Goal: Task Accomplishment & Management: Use online tool/utility

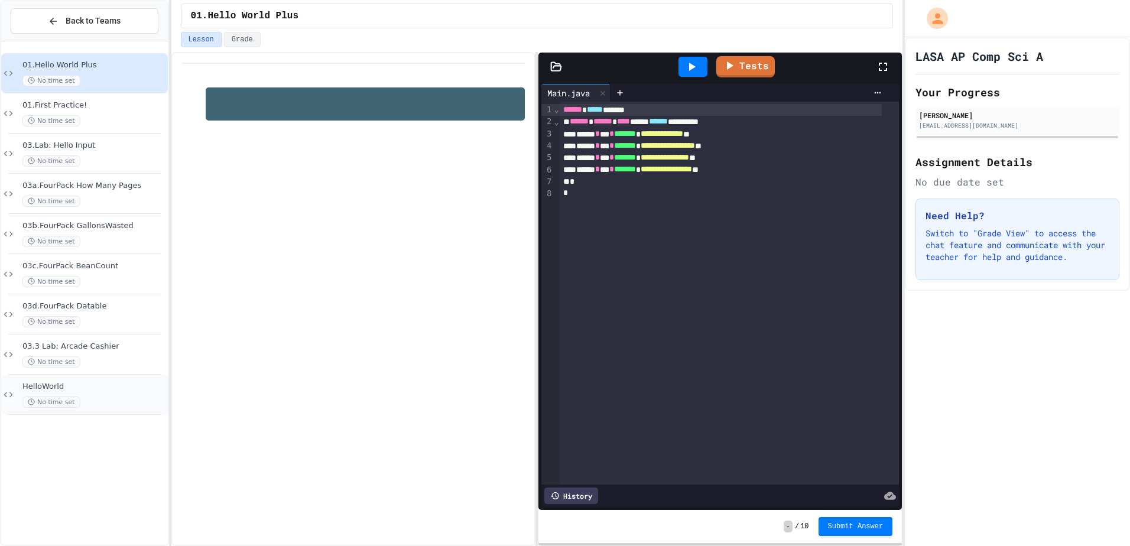
click at [89, 412] on div "HelloWorld No time set" at bounding box center [84, 395] width 167 height 40
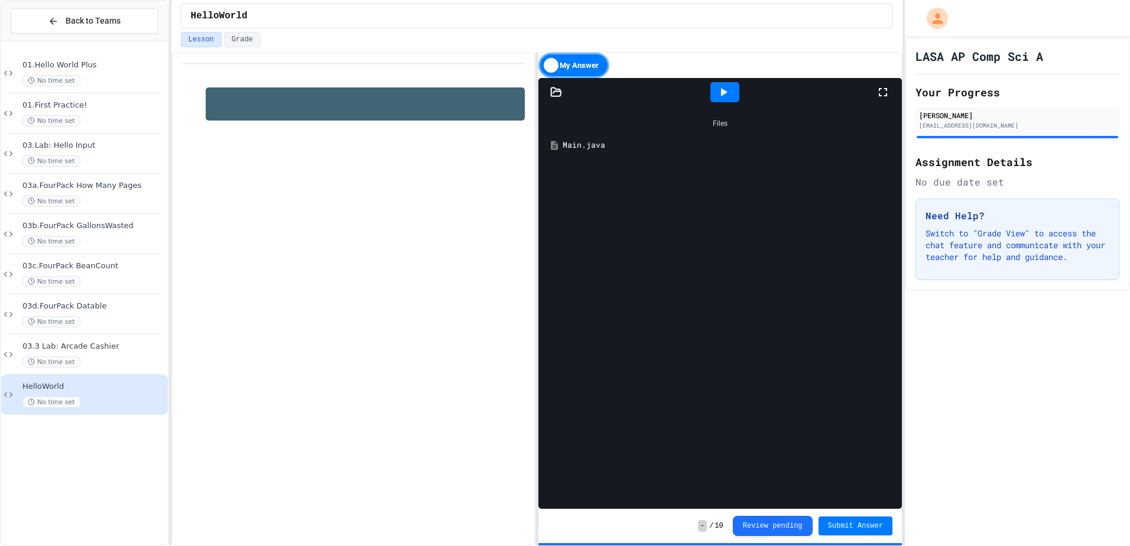
click at [777, 168] on div "Files Main.java" at bounding box center [721, 307] width 364 height 403
click at [563, 97] on div at bounding box center [556, 92] width 35 height 12
click at [587, 144] on div "Main.java" at bounding box center [599, 144] width 79 height 12
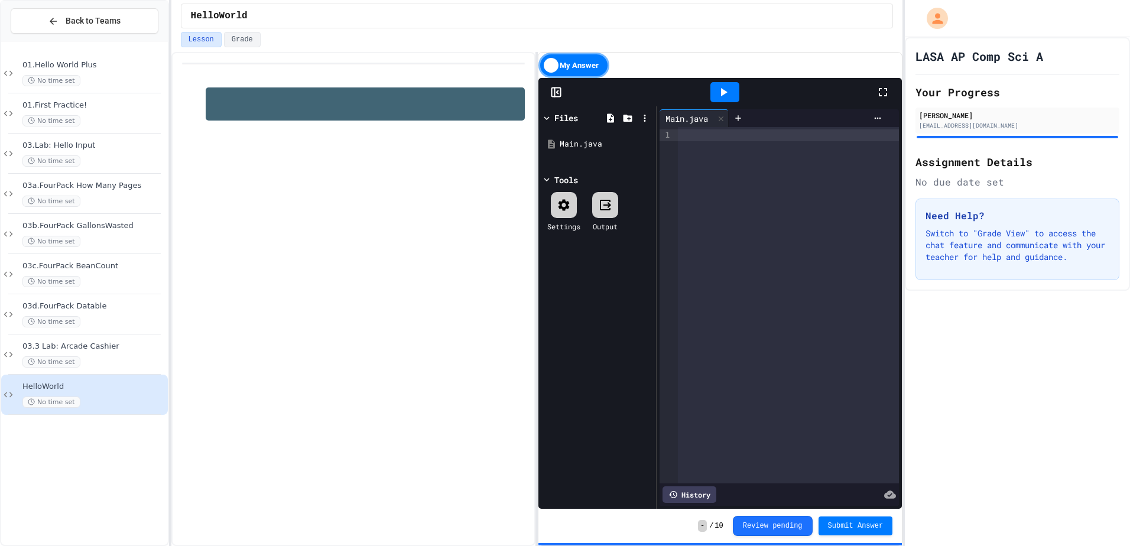
click at [819, 233] on div at bounding box center [788, 305] width 221 height 356
click at [559, 95] on icon at bounding box center [556, 92] width 12 height 12
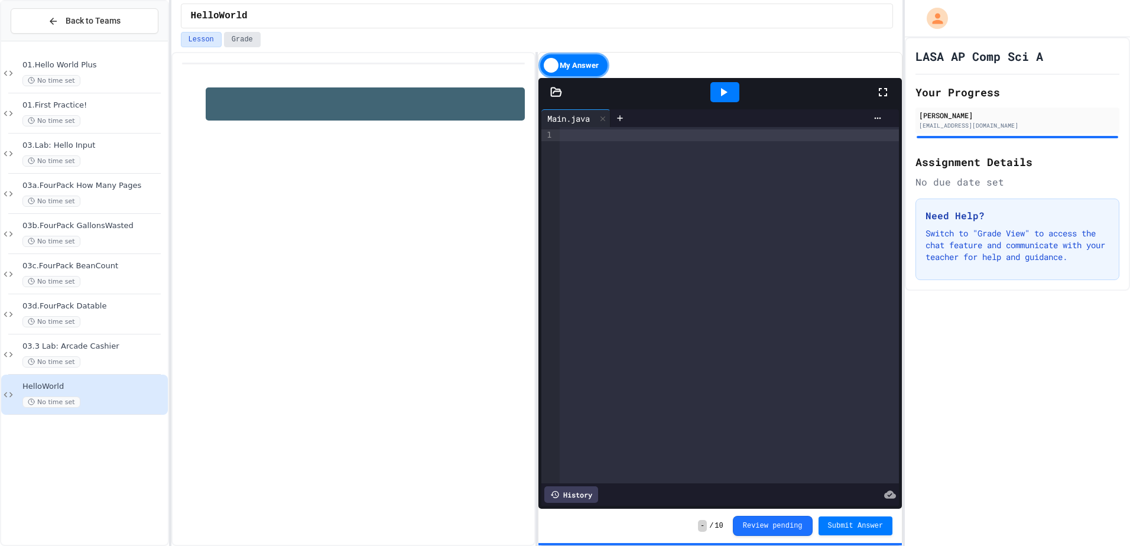
click at [238, 38] on button "Grade" at bounding box center [242, 39] width 37 height 15
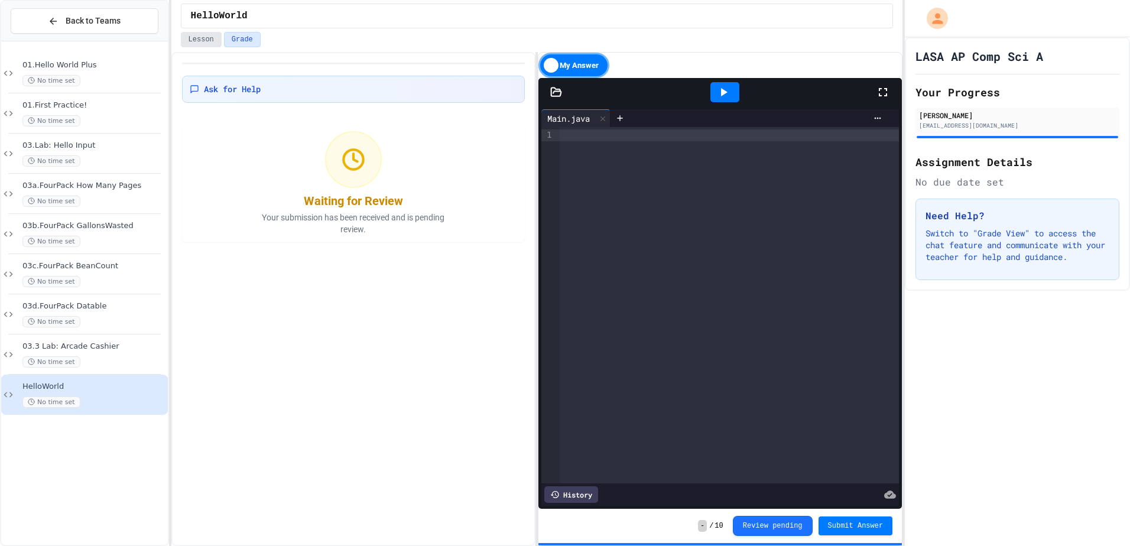
click at [205, 34] on button "Lesson" at bounding box center [201, 39] width 41 height 15
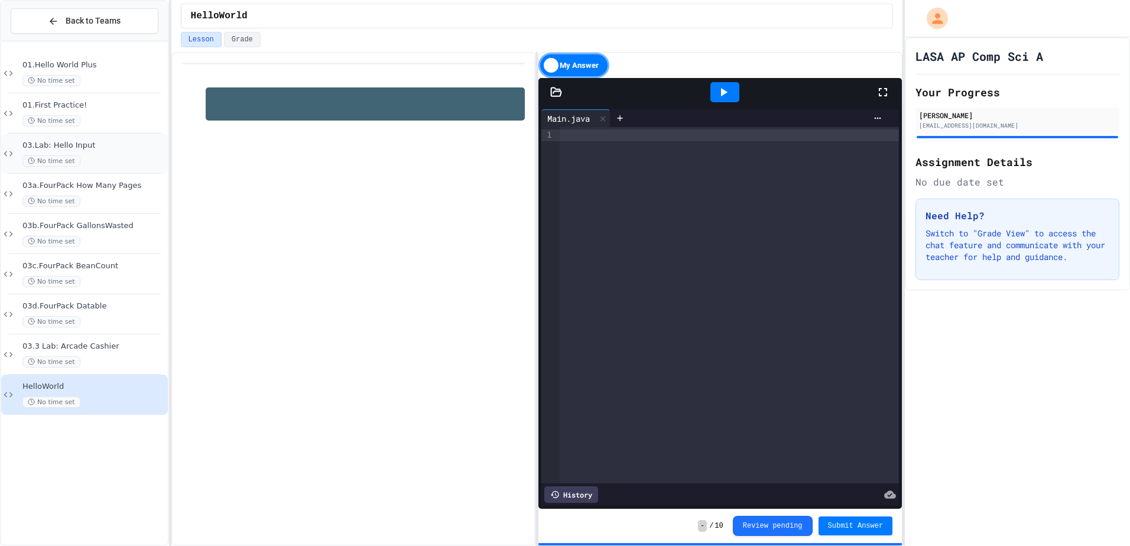
click at [38, 139] on div "03.Lab: Hello Input No time set" at bounding box center [84, 154] width 167 height 40
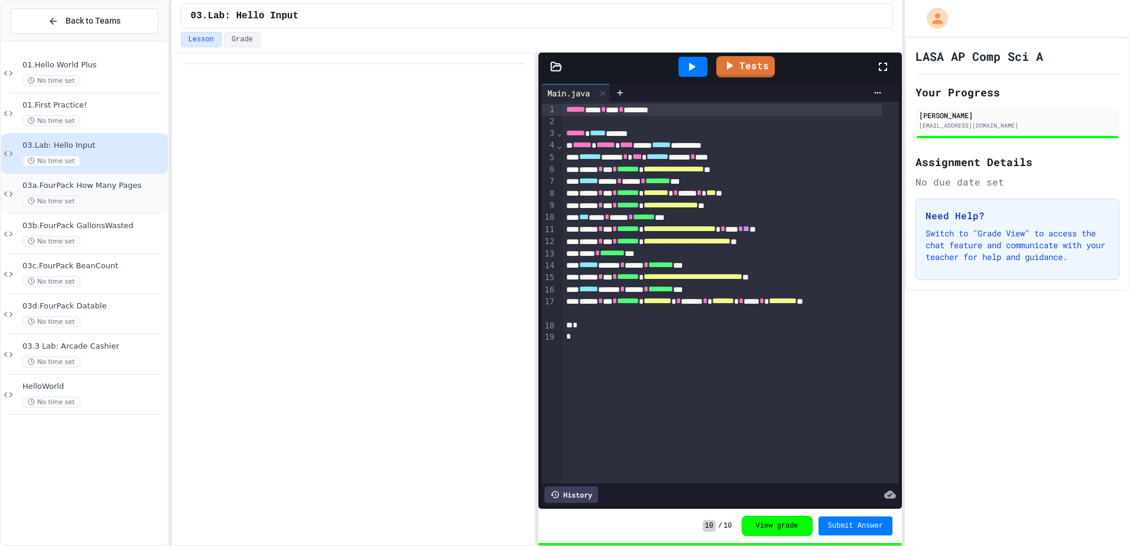
click at [115, 181] on span "03a.FourPack How Many Pages" at bounding box center [93, 186] width 143 height 10
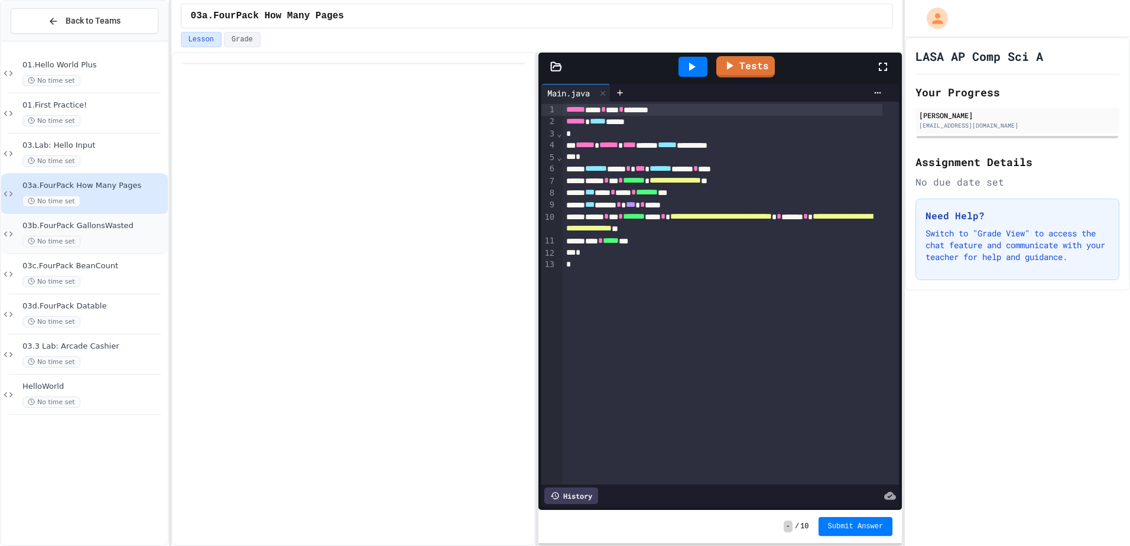
click at [114, 250] on div "03b.FourPack GallonsWasted No time set" at bounding box center [84, 234] width 167 height 40
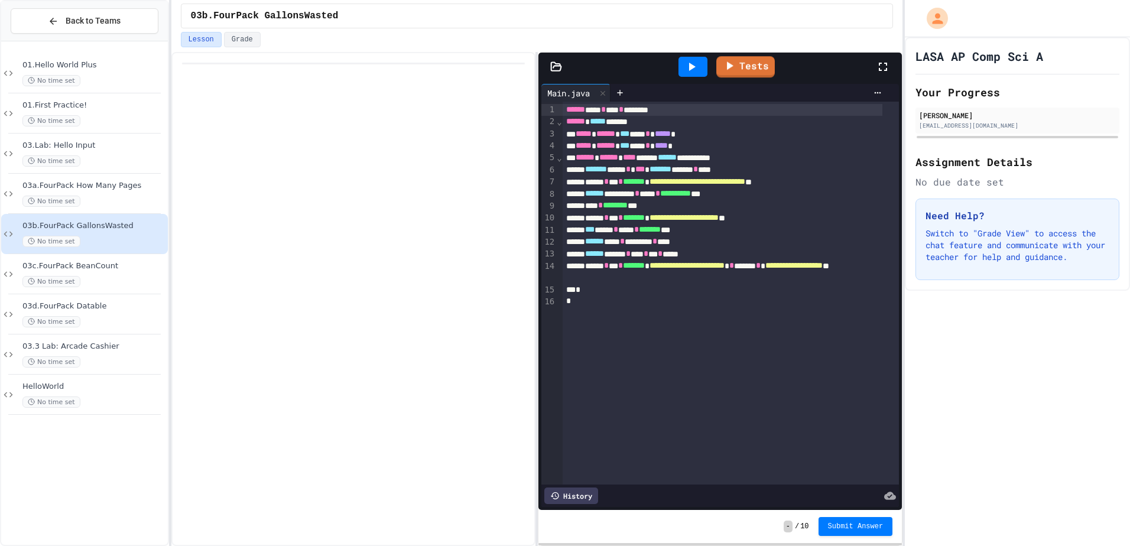
click at [698, 61] on icon at bounding box center [692, 67] width 14 height 14
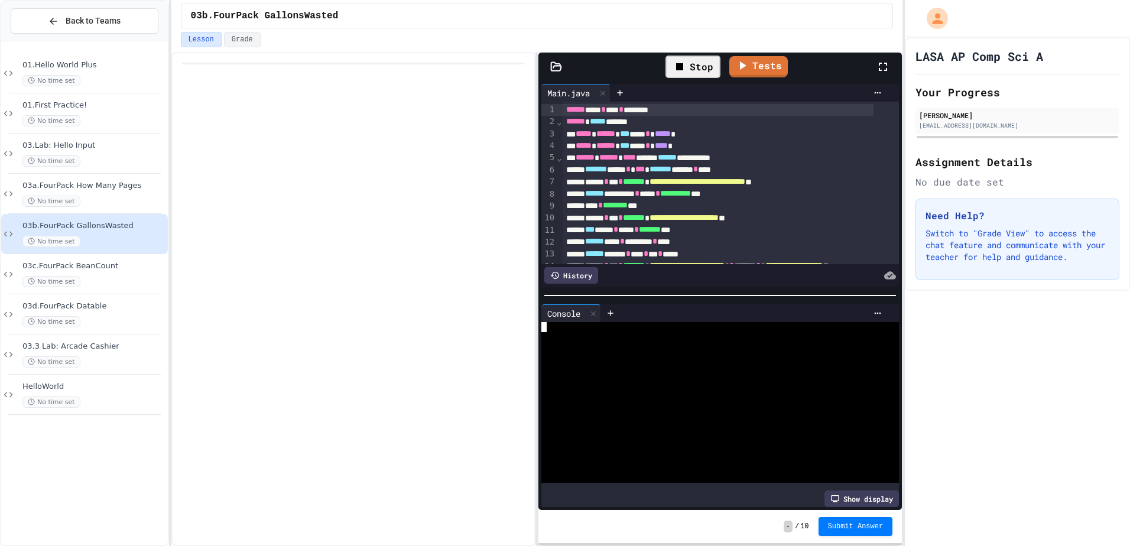
click at [776, 393] on div at bounding box center [709, 398] width 335 height 10
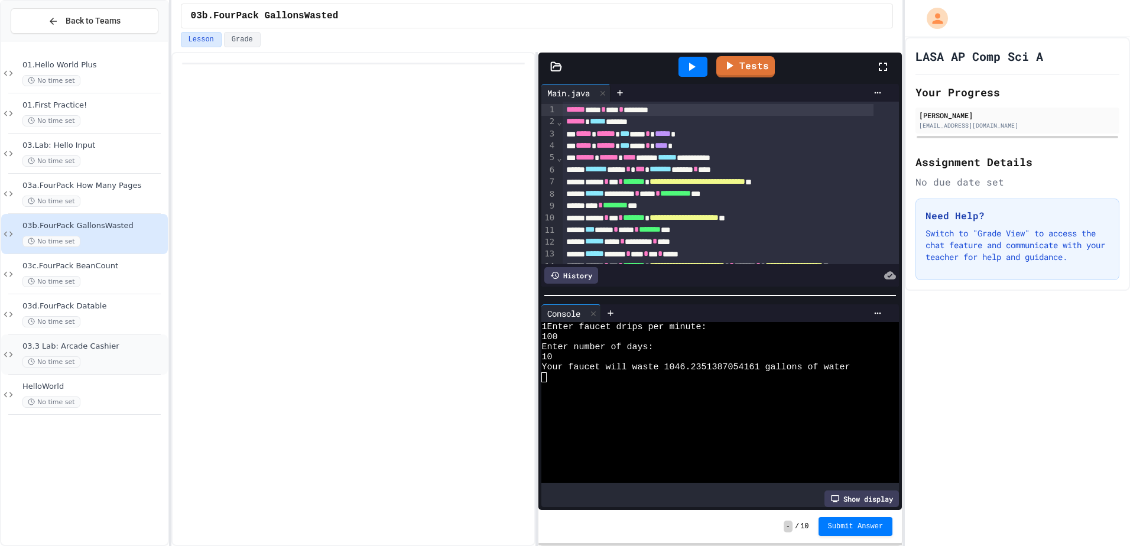
click at [134, 336] on div "03.3 Lab: Arcade Cashier No time set" at bounding box center [84, 355] width 167 height 40
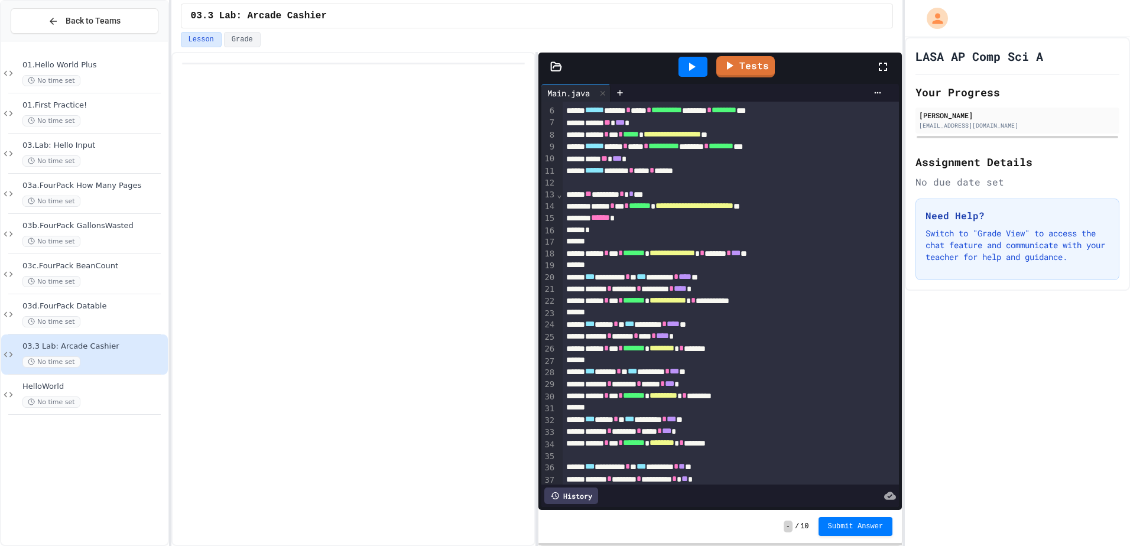
scroll to position [118, 0]
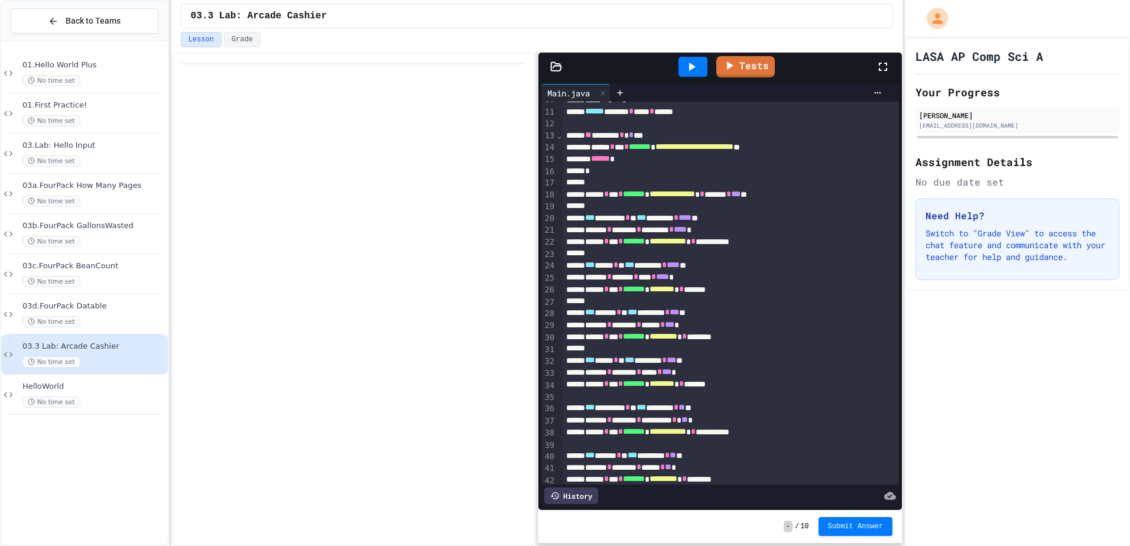
click at [686, 67] on icon at bounding box center [692, 67] width 14 height 14
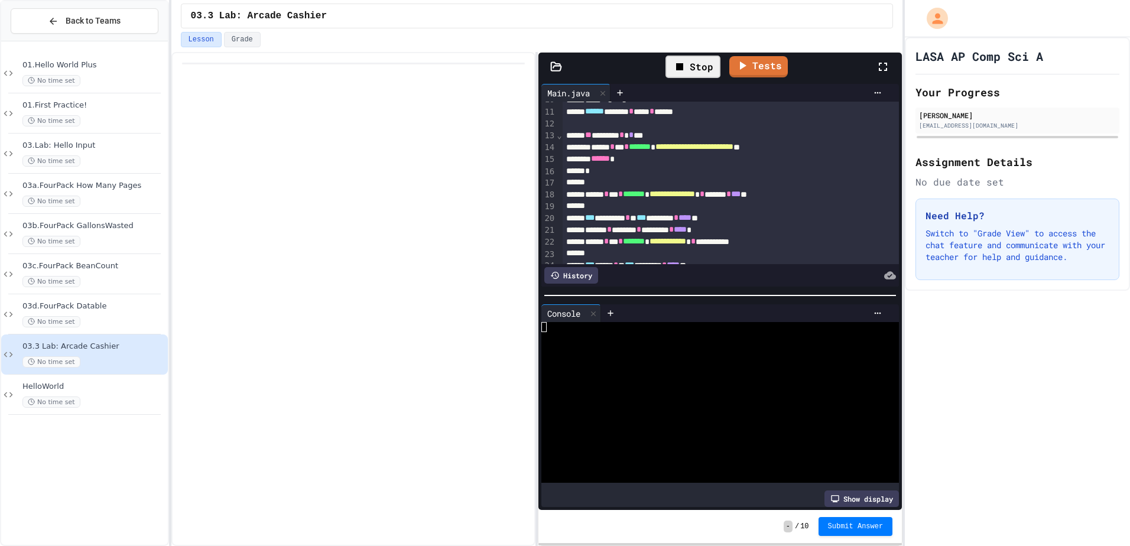
click at [621, 413] on div at bounding box center [709, 418] width 335 height 10
click at [697, 433] on div at bounding box center [709, 438] width 335 height 10
click at [699, 67] on icon at bounding box center [692, 67] width 14 height 14
click at [624, 396] on div at bounding box center [709, 398] width 335 height 10
click at [752, 382] on div at bounding box center [709, 387] width 335 height 10
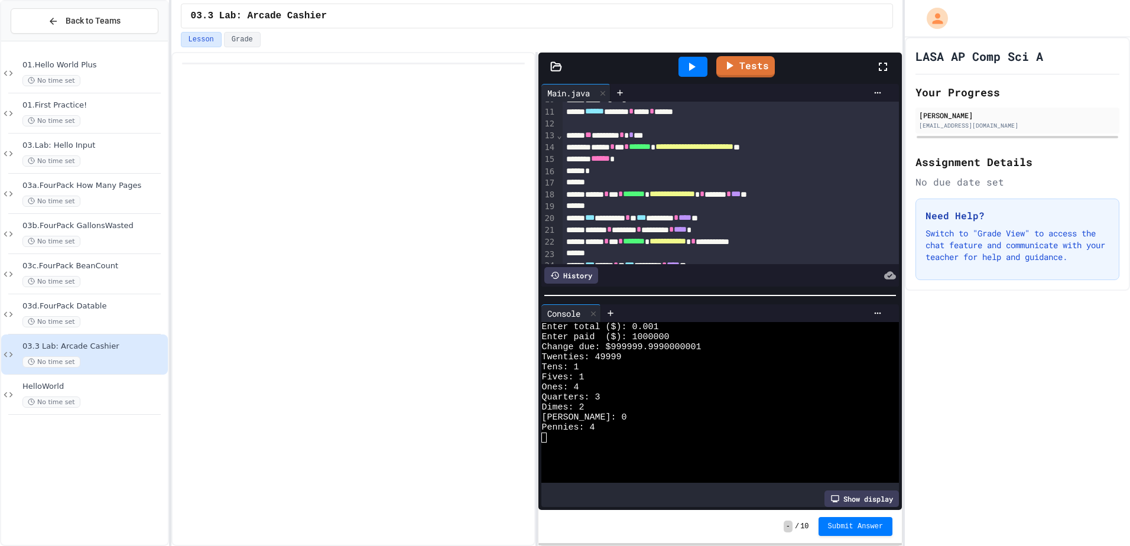
click at [593, 290] on div at bounding box center [721, 296] width 364 height 12
click at [586, 267] on div "History" at bounding box center [571, 275] width 54 height 17
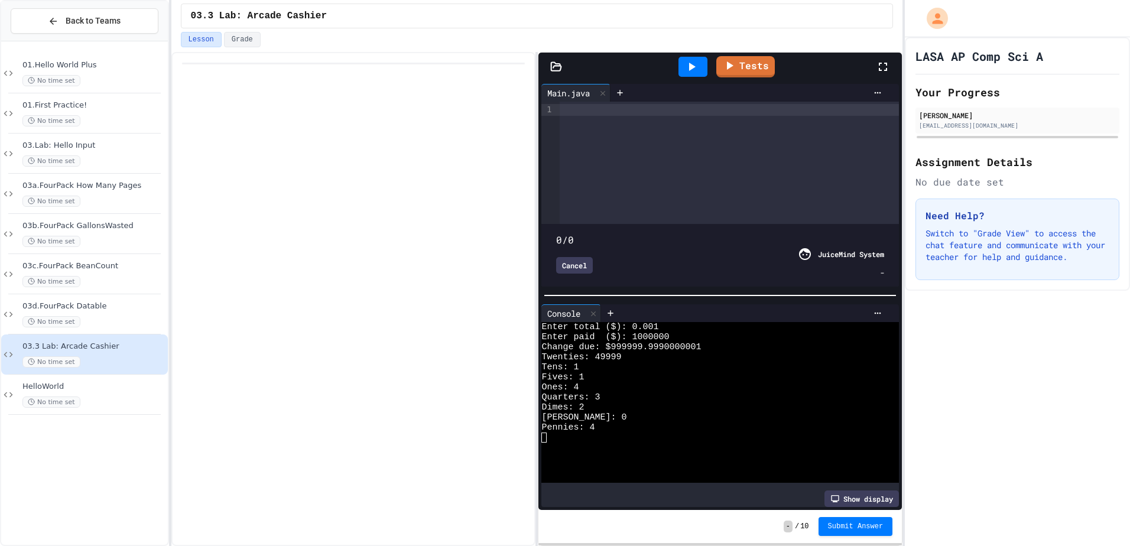
type input "****"
click at [587, 257] on div "Cancel" at bounding box center [574, 265] width 37 height 17
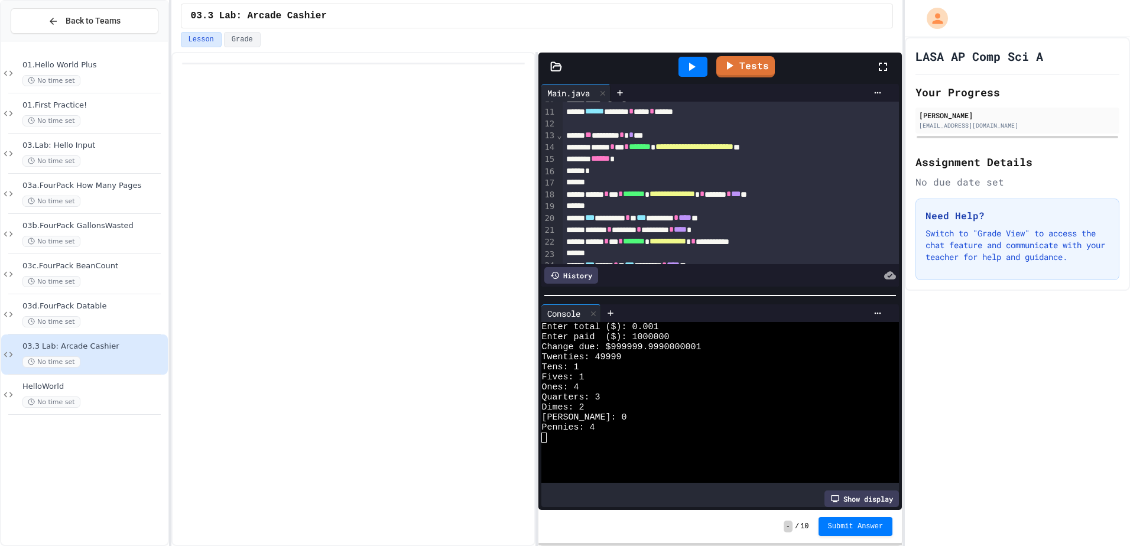
click at [587, 463] on div at bounding box center [709, 468] width 335 height 10
click at [706, 70] on div at bounding box center [693, 67] width 29 height 20
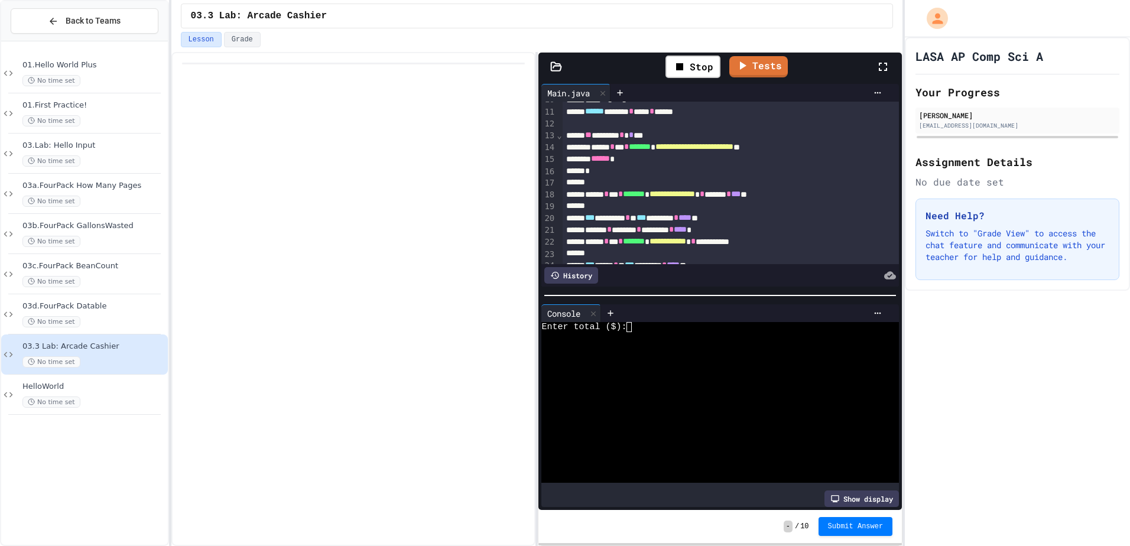
click at [710, 433] on div at bounding box center [709, 438] width 335 height 10
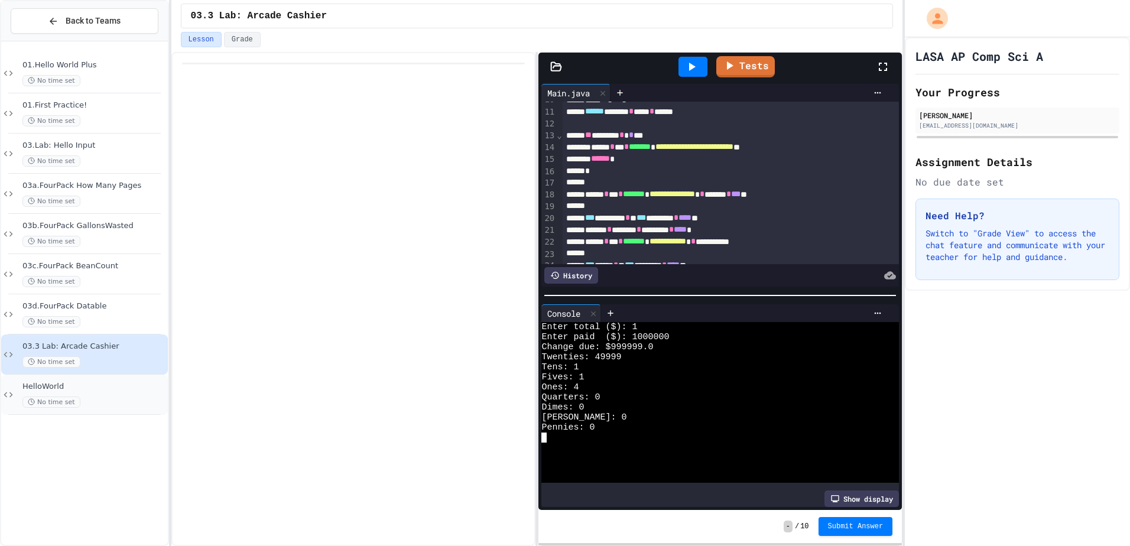
click at [84, 385] on span "HelloWorld" at bounding box center [93, 387] width 143 height 10
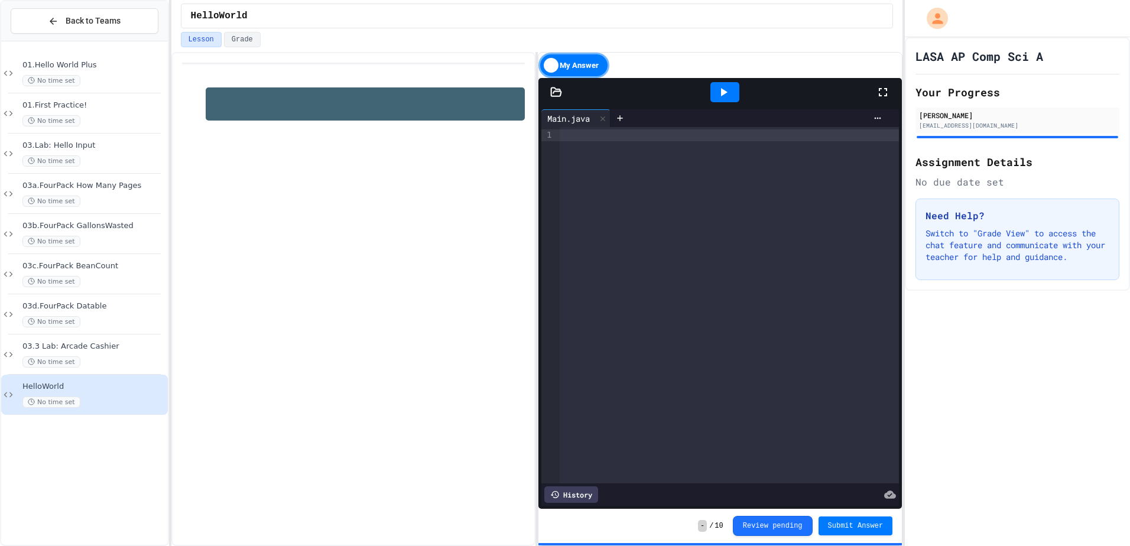
click at [578, 491] on div "History" at bounding box center [571, 495] width 54 height 17
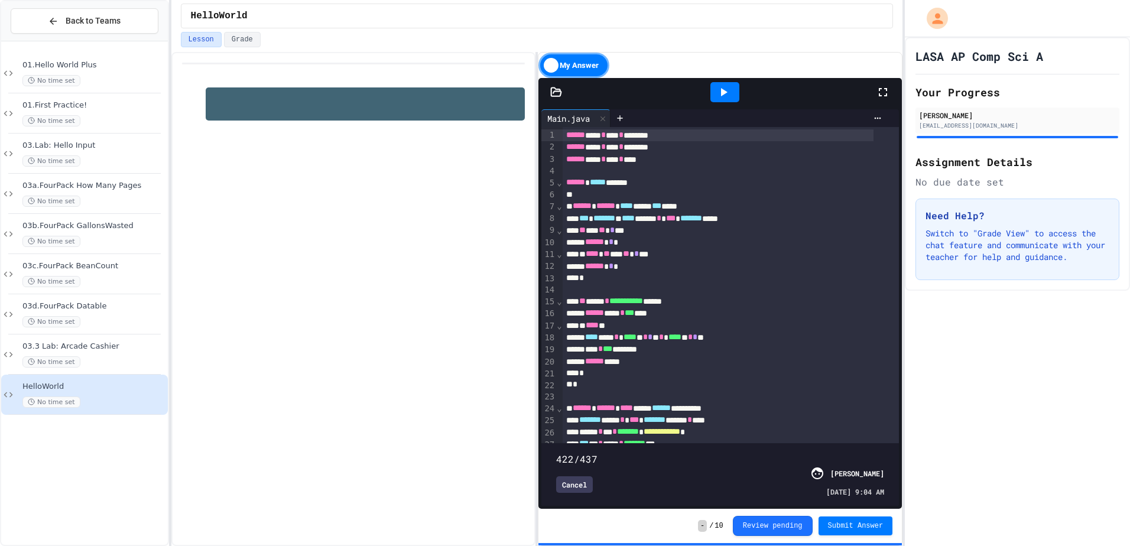
drag, startPoint x: 879, startPoint y: 432, endPoint x: 864, endPoint y: 437, distance: 15.9
click at [556, 453] on span at bounding box center [556, 453] width 0 height 0
type input "***"
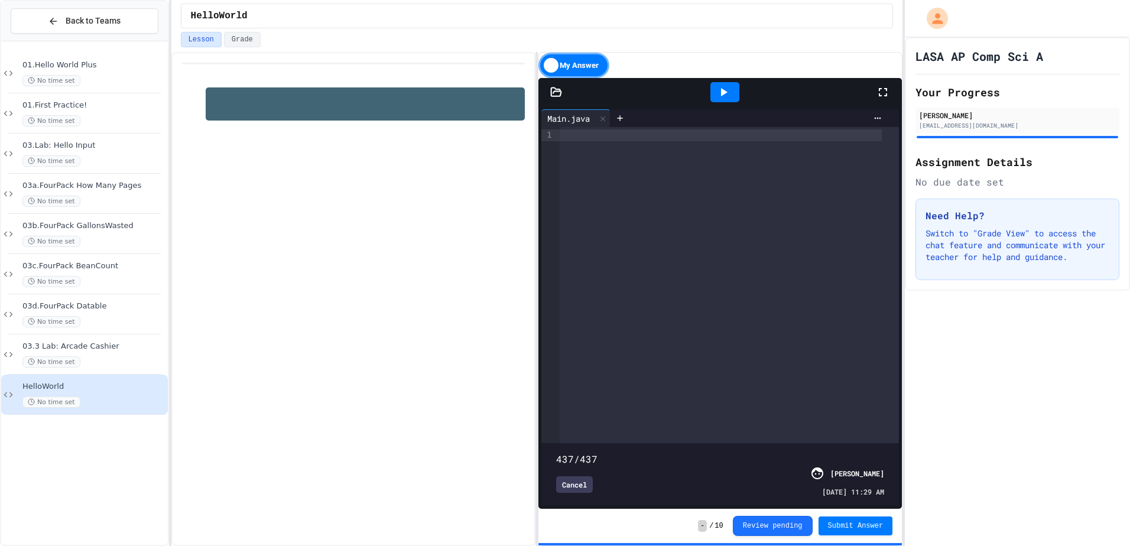
drag, startPoint x: 860, startPoint y: 433, endPoint x: 903, endPoint y: 423, distance: 43.6
click at [903, 423] on div "My Answer Files Main.java Tools Settings Output Main.java 9 1 › 9 1 › 437/437 C…" at bounding box center [720, 299] width 365 height 494
